Goal: Task Accomplishment & Management: Complete application form

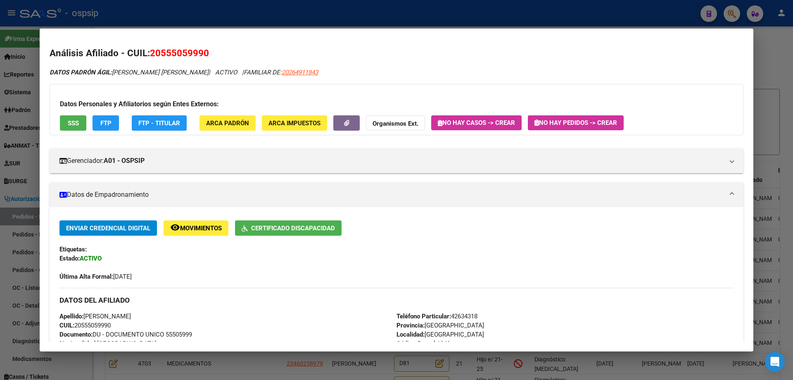
click at [287, 12] on div at bounding box center [396, 190] width 793 height 380
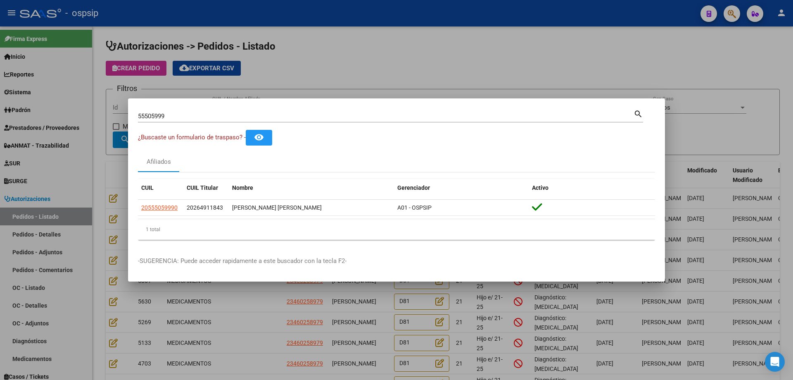
click at [281, 61] on div at bounding box center [396, 190] width 793 height 380
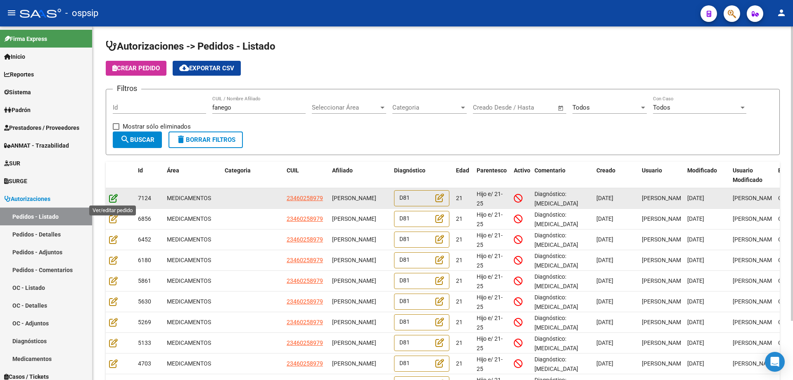
click at [112, 199] on icon at bounding box center [113, 197] width 9 height 9
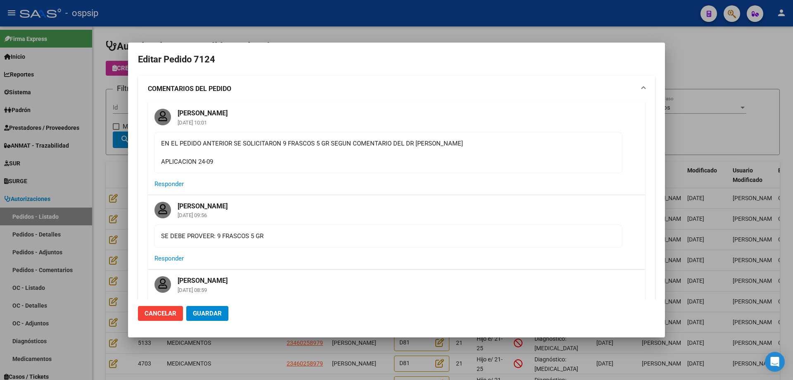
type input "Capital Federal, [STREET_ADDRESS]"
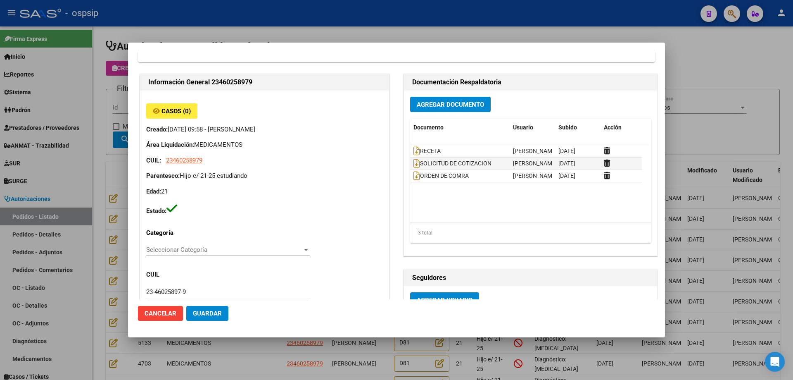
scroll to position [454, 0]
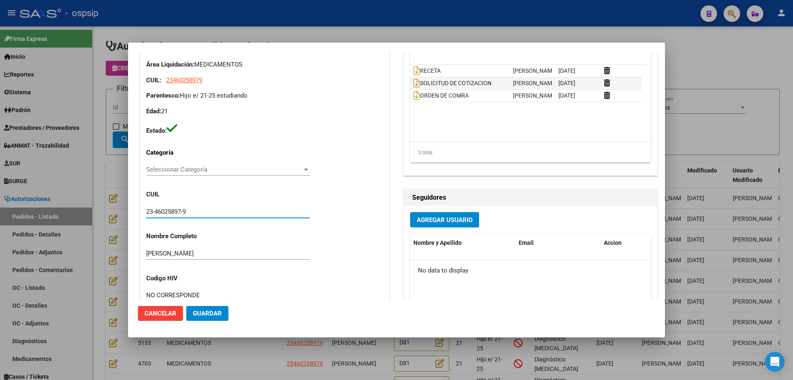
drag, startPoint x: 182, startPoint y: 211, endPoint x: 155, endPoint y: 211, distance: 26.9
click at [155, 211] on input "23-46025897-9" at bounding box center [228, 211] width 164 height 7
click at [337, 34] on div at bounding box center [396, 190] width 793 height 380
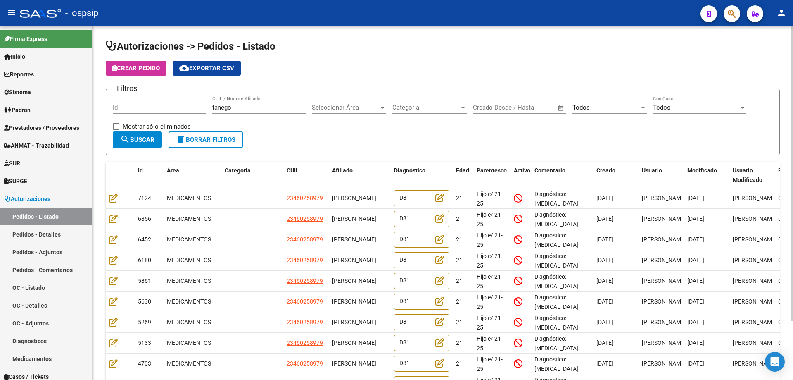
click at [364, 64] on div "Crear Pedido cloud_download Exportar CSV" at bounding box center [443, 68] width 674 height 15
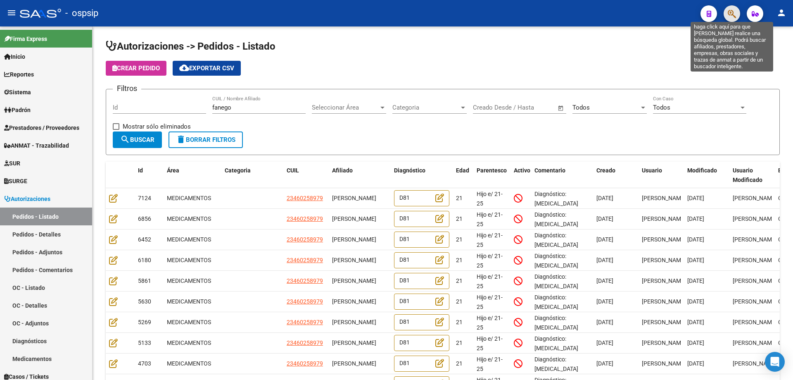
click at [729, 12] on icon "button" at bounding box center [732, 13] width 8 height 9
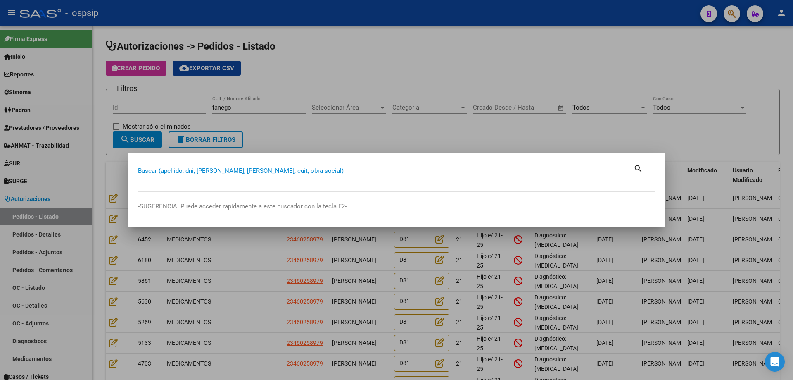
click at [224, 170] on input "Buscar (apellido, dni, [PERSON_NAME], [PERSON_NAME], cuit, obra social)" at bounding box center [386, 170] width 496 height 7
type input "46025897"
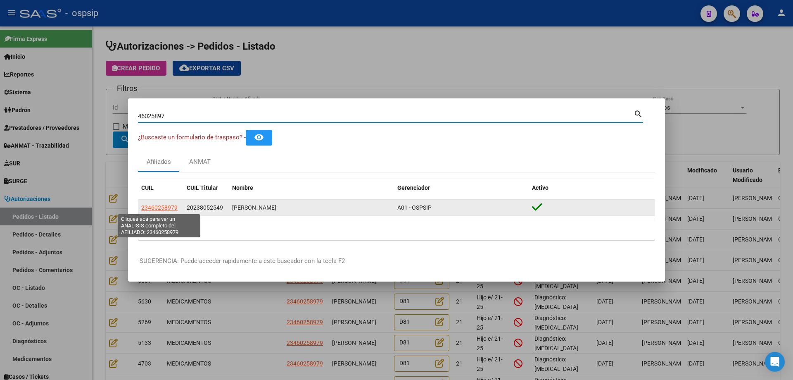
click at [161, 210] on span "23460258979" at bounding box center [159, 207] width 36 height 7
type textarea "23460258979"
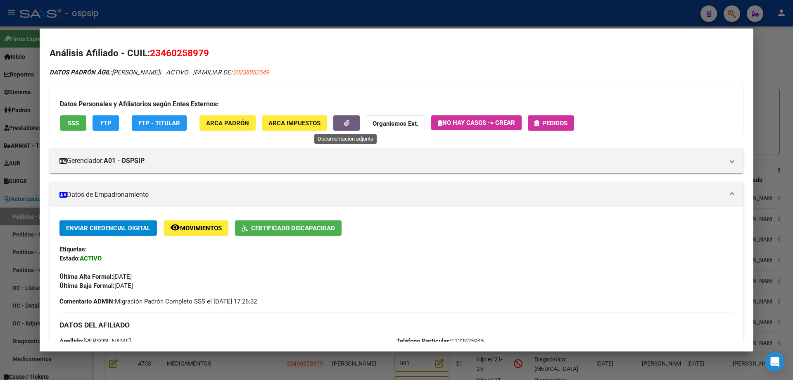
click at [342, 118] on button "button" at bounding box center [346, 122] width 26 height 15
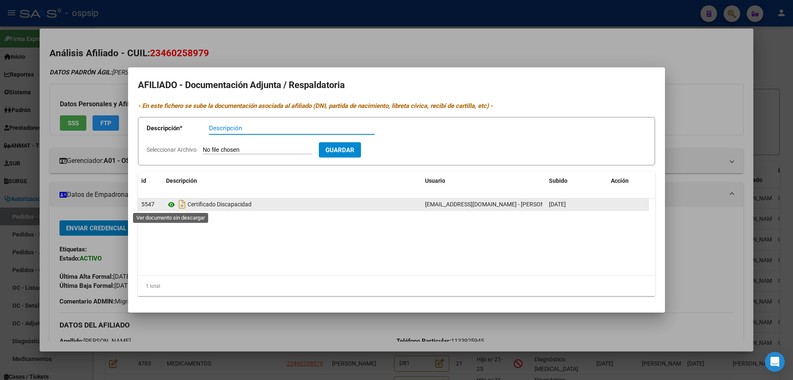
click at [172, 204] on icon at bounding box center [171, 204] width 11 height 10
